Goal: Task Accomplishment & Management: Manage account settings

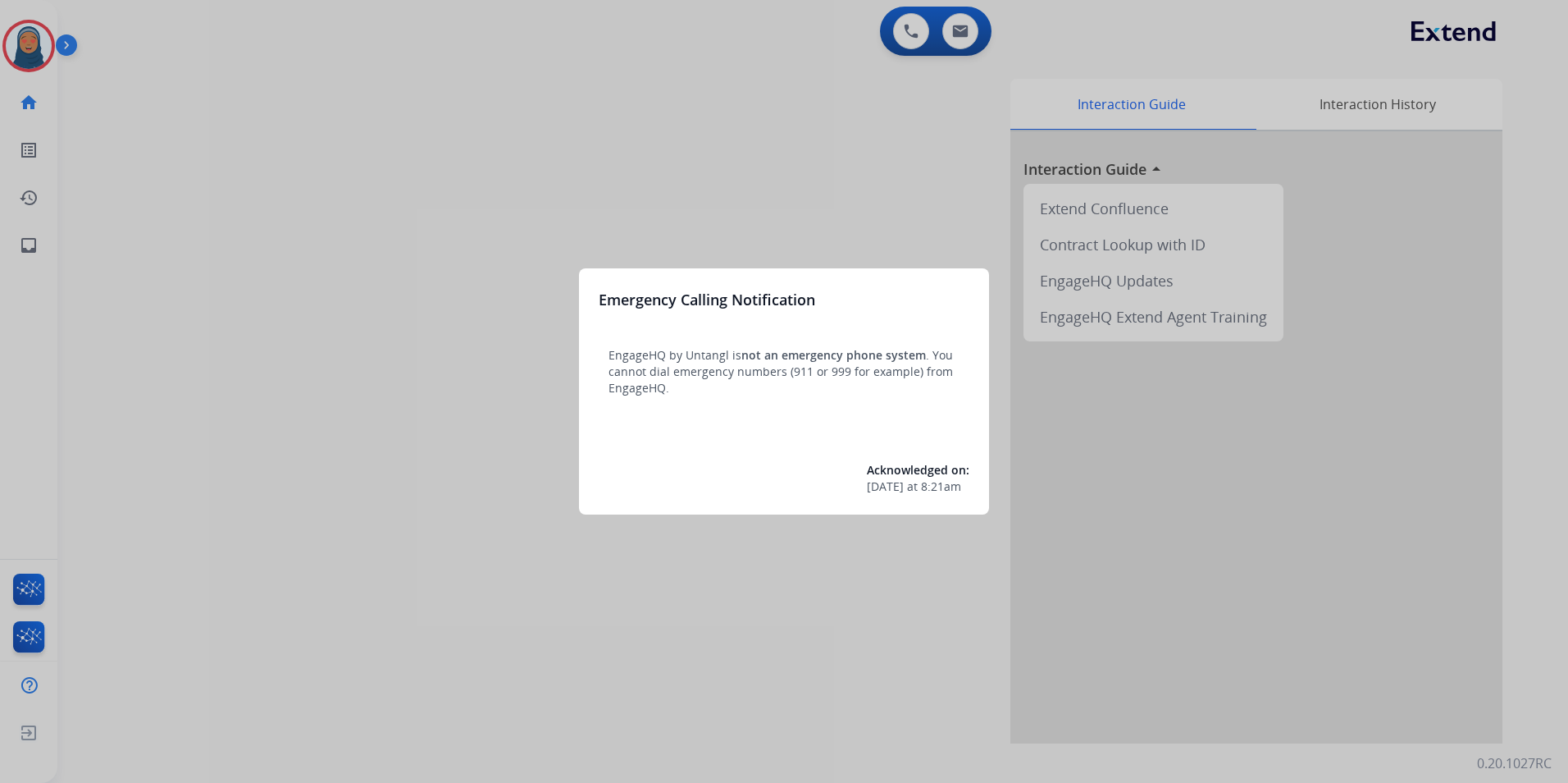
click at [38, 54] on div at bounding box center [784, 391] width 1568 height 783
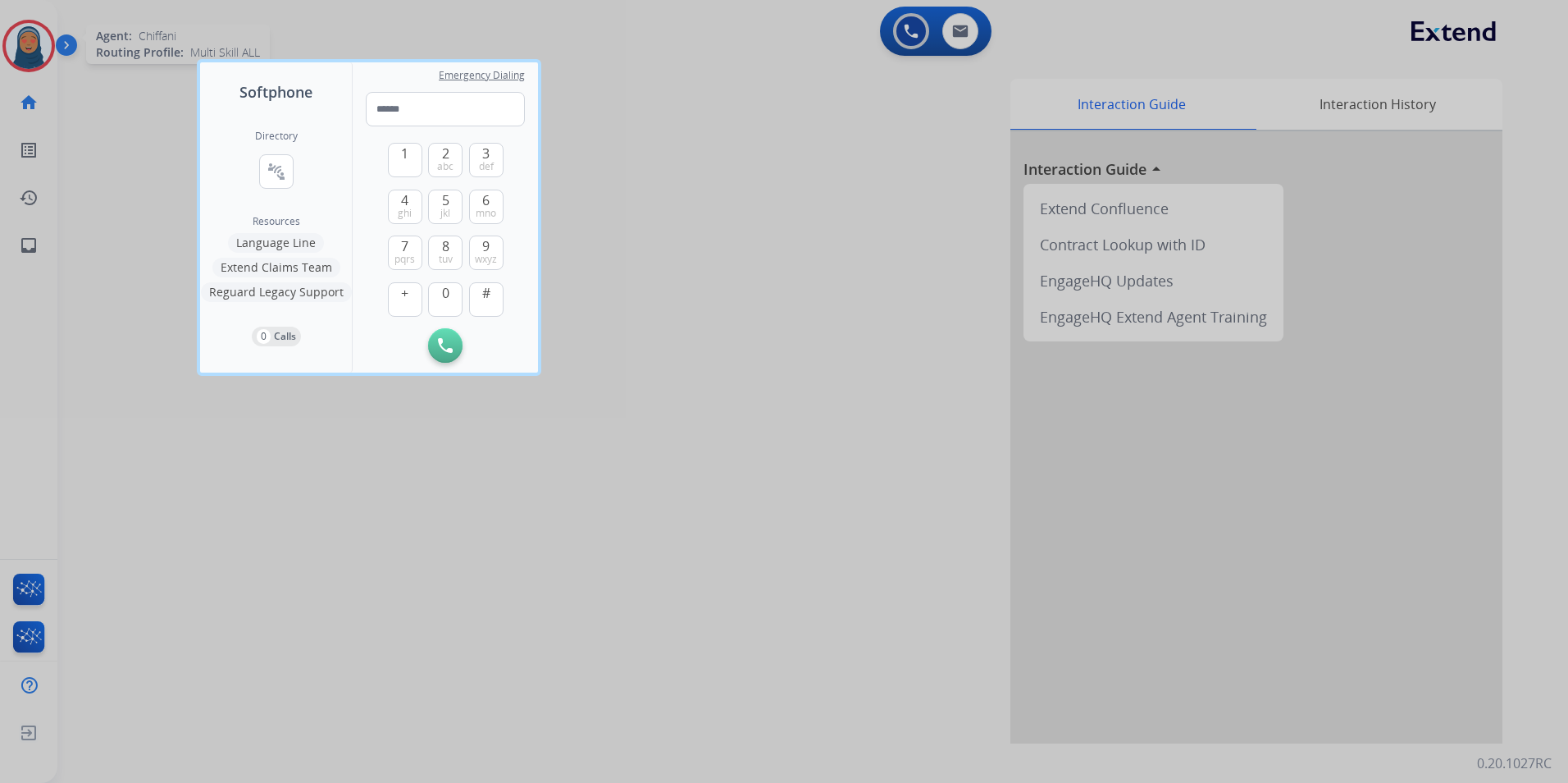
click at [35, 54] on div at bounding box center [784, 391] width 1568 height 783
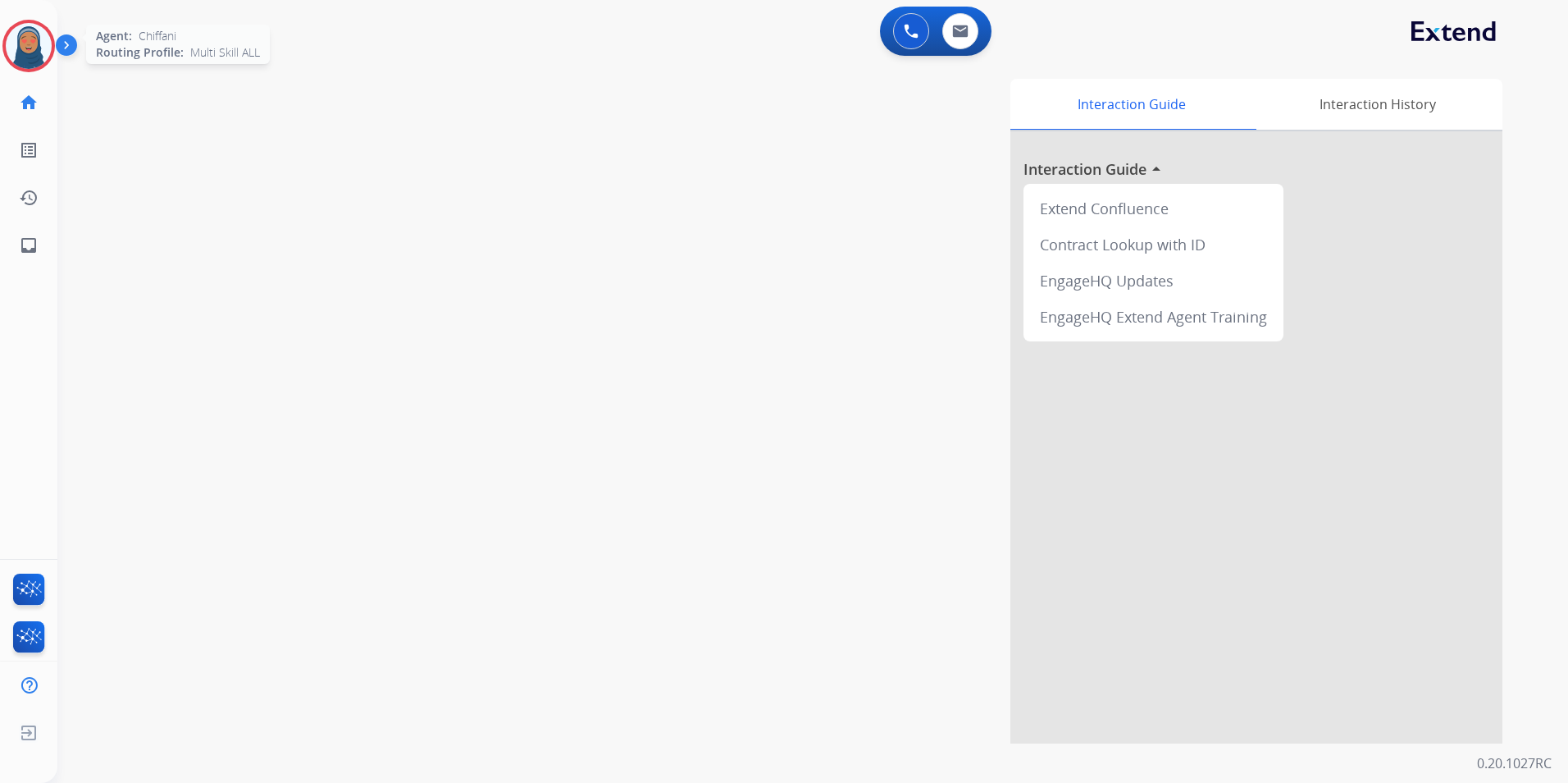
click at [33, 57] on img at bounding box center [28, 46] width 46 height 46
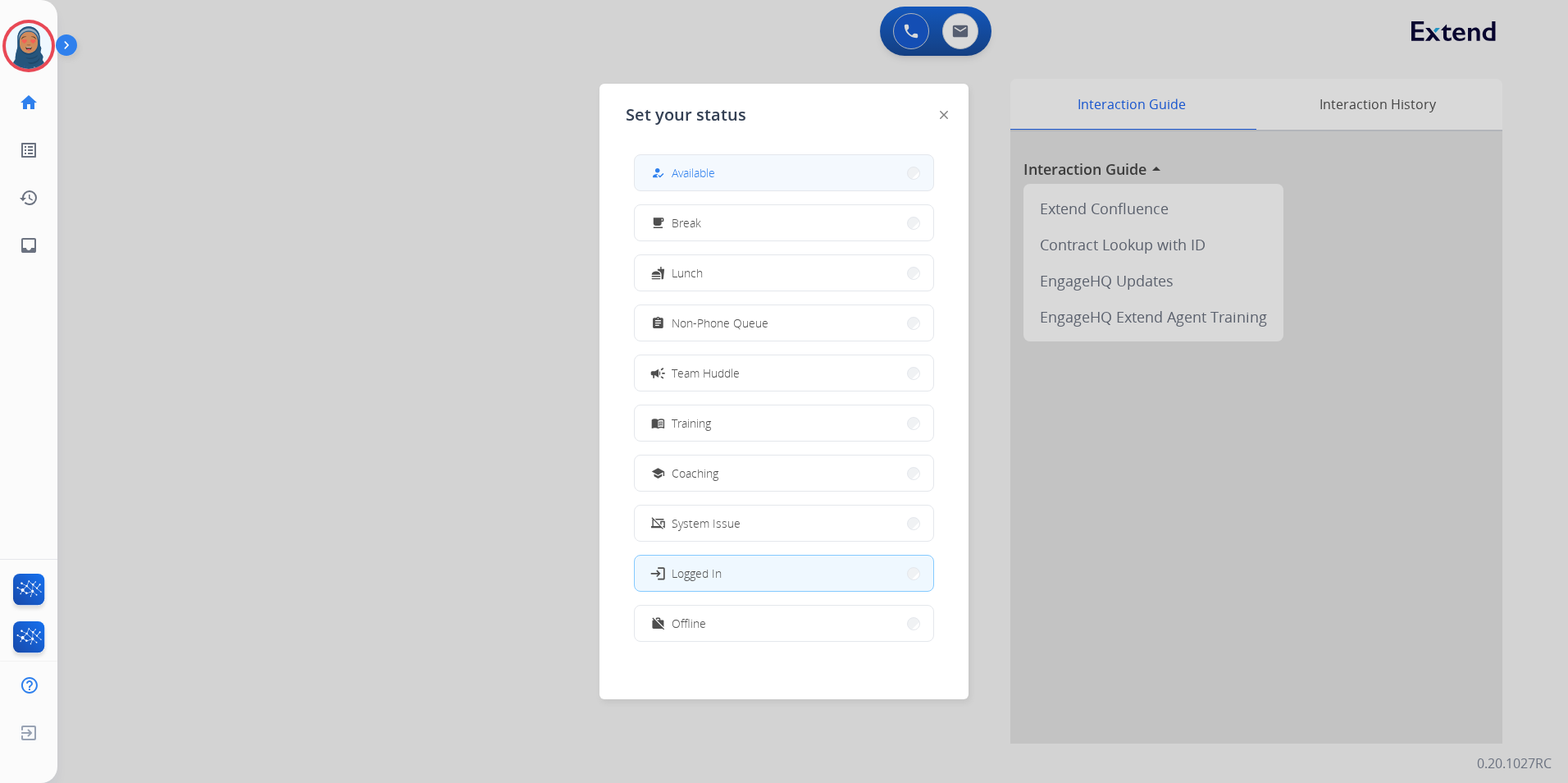
click at [676, 177] on div "how_to_reg Available" at bounding box center [681, 173] width 67 height 19
